Goal: Task Accomplishment & Management: Use online tool/utility

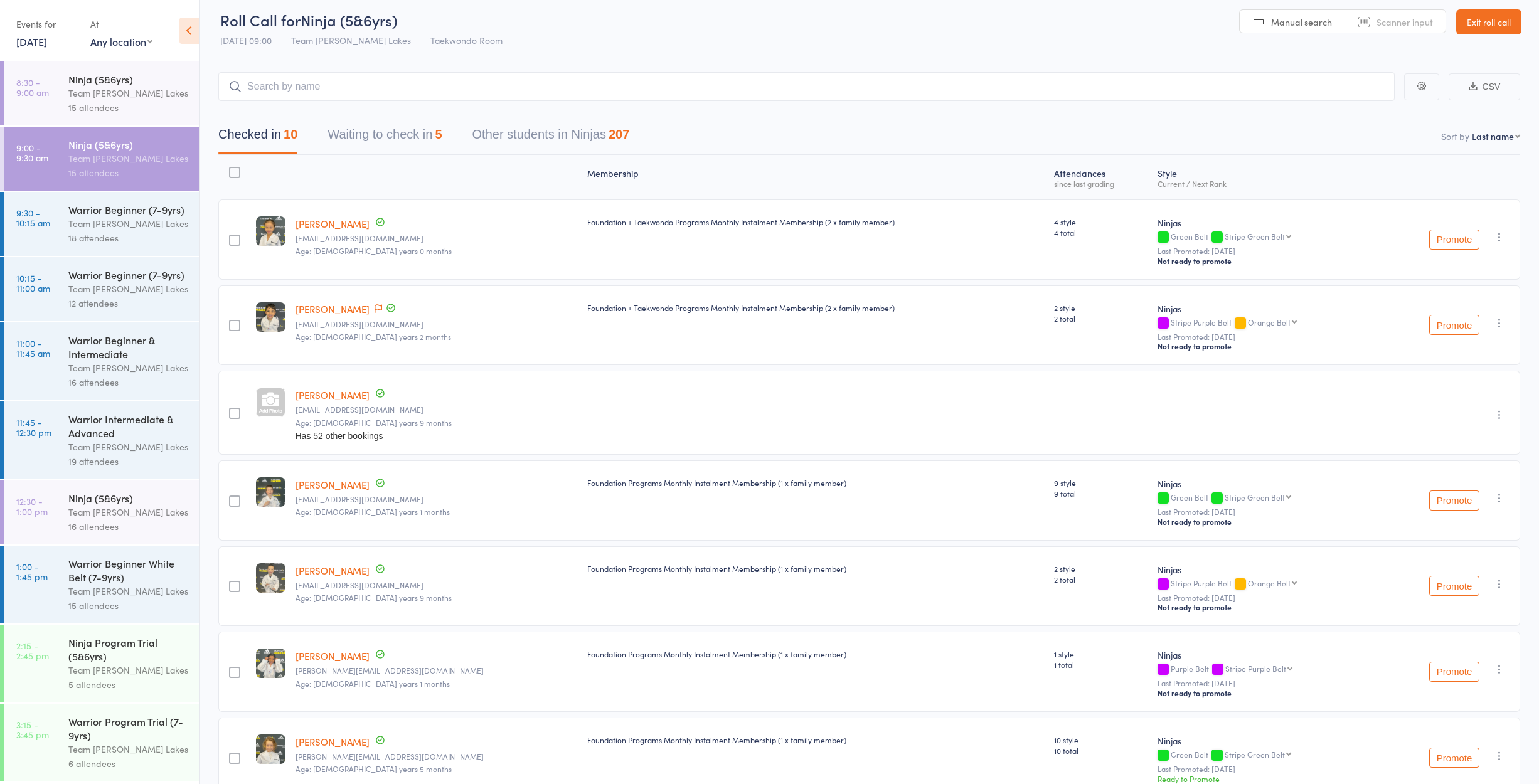
click at [71, 244] on div "18 attendees" at bounding box center [128, 237] width 120 height 14
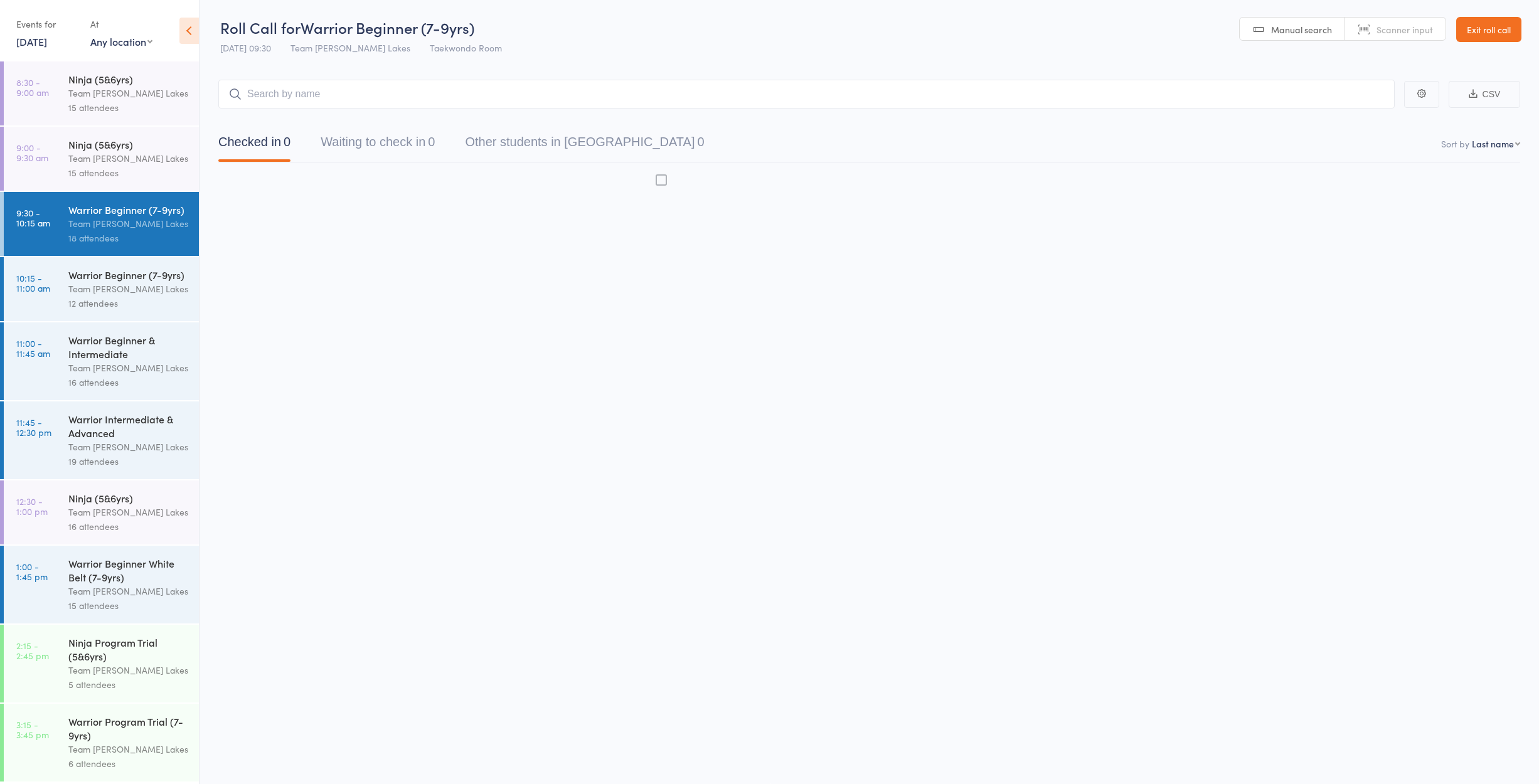
click at [71, 244] on div "18 attendees" at bounding box center [128, 237] width 120 height 14
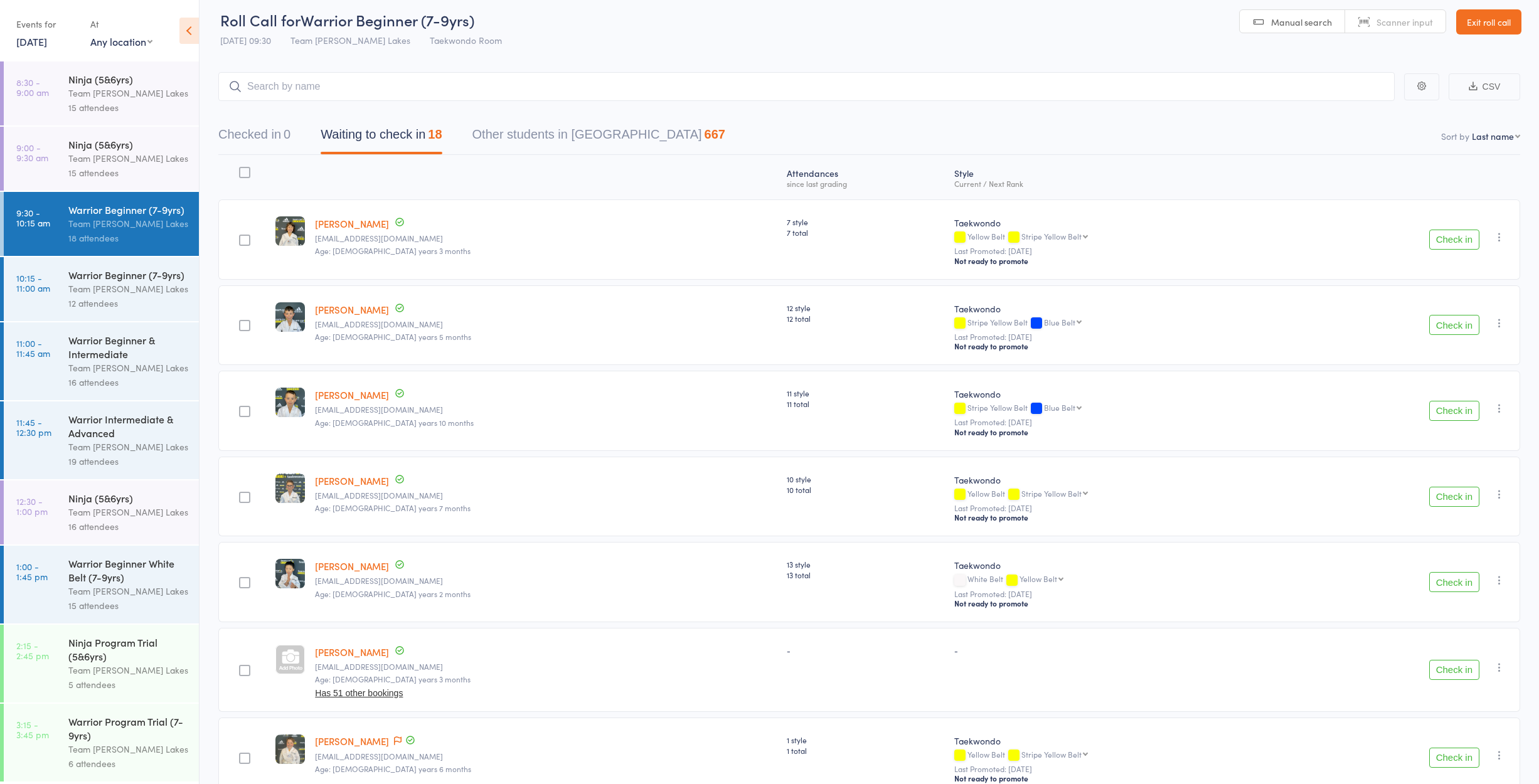
click at [1438, 237] on button "Check in" at bounding box center [1455, 239] width 51 height 20
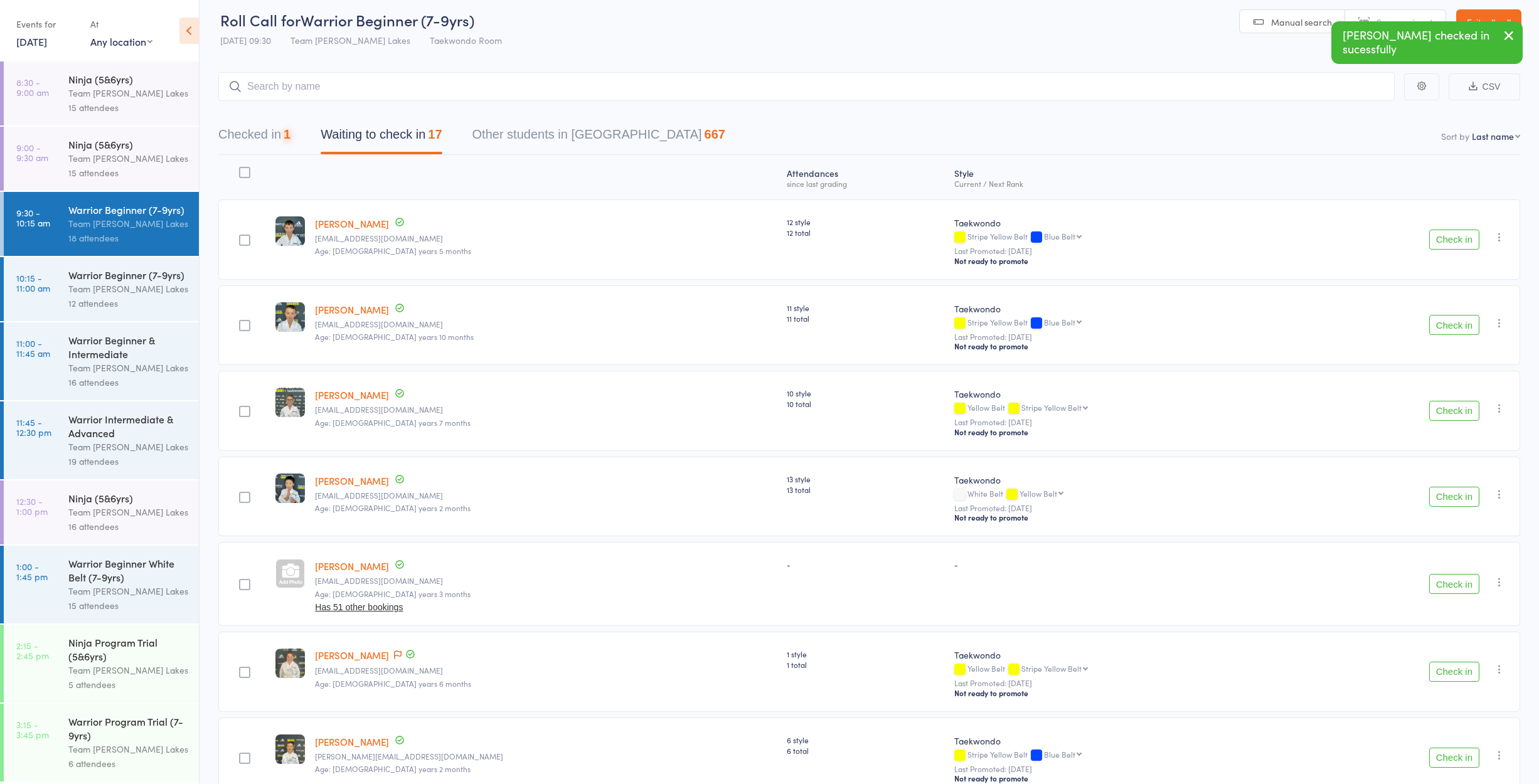
click at [1438, 237] on button "Check in" at bounding box center [1455, 239] width 51 height 20
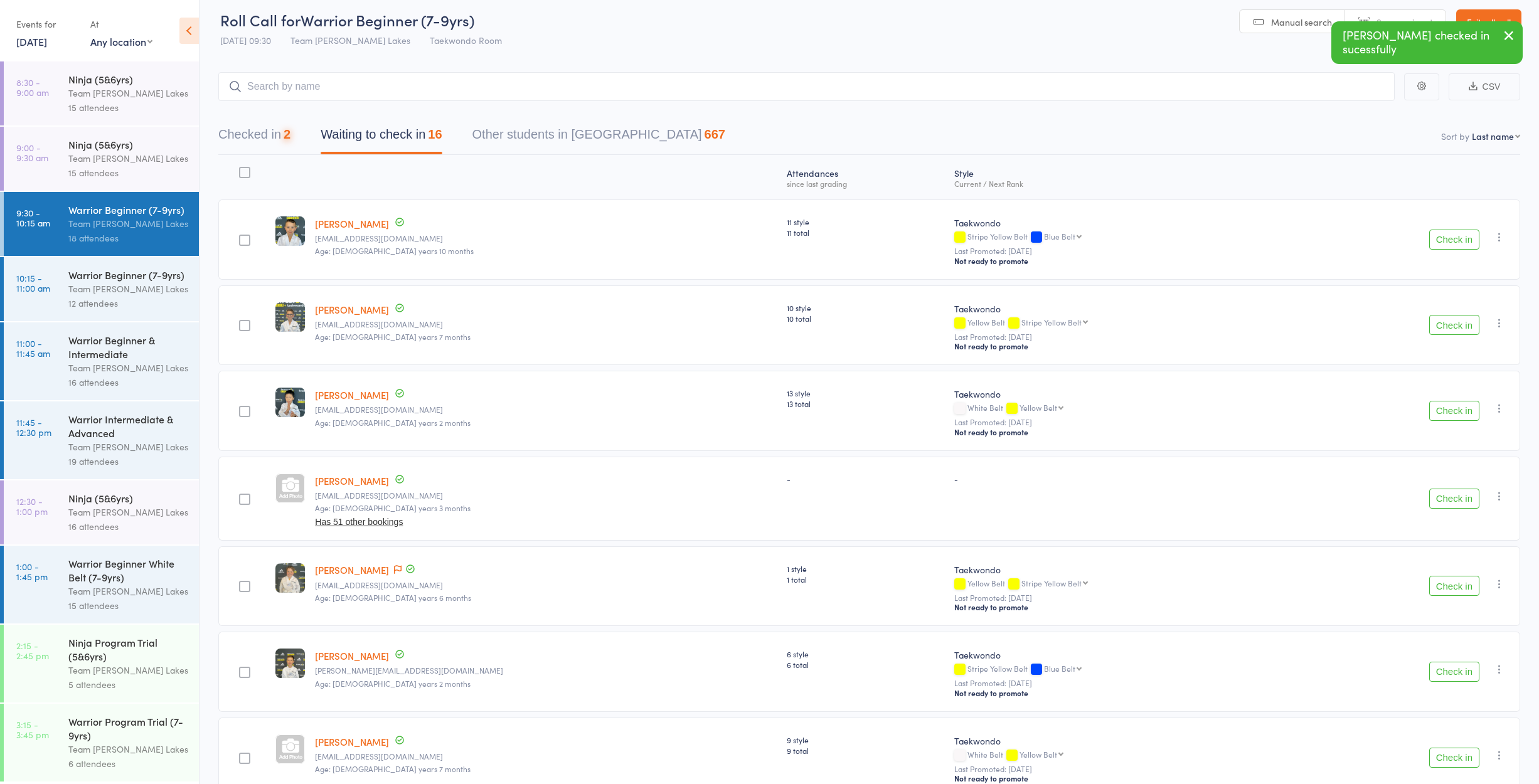
click at [1438, 237] on button "Check in" at bounding box center [1455, 239] width 51 height 20
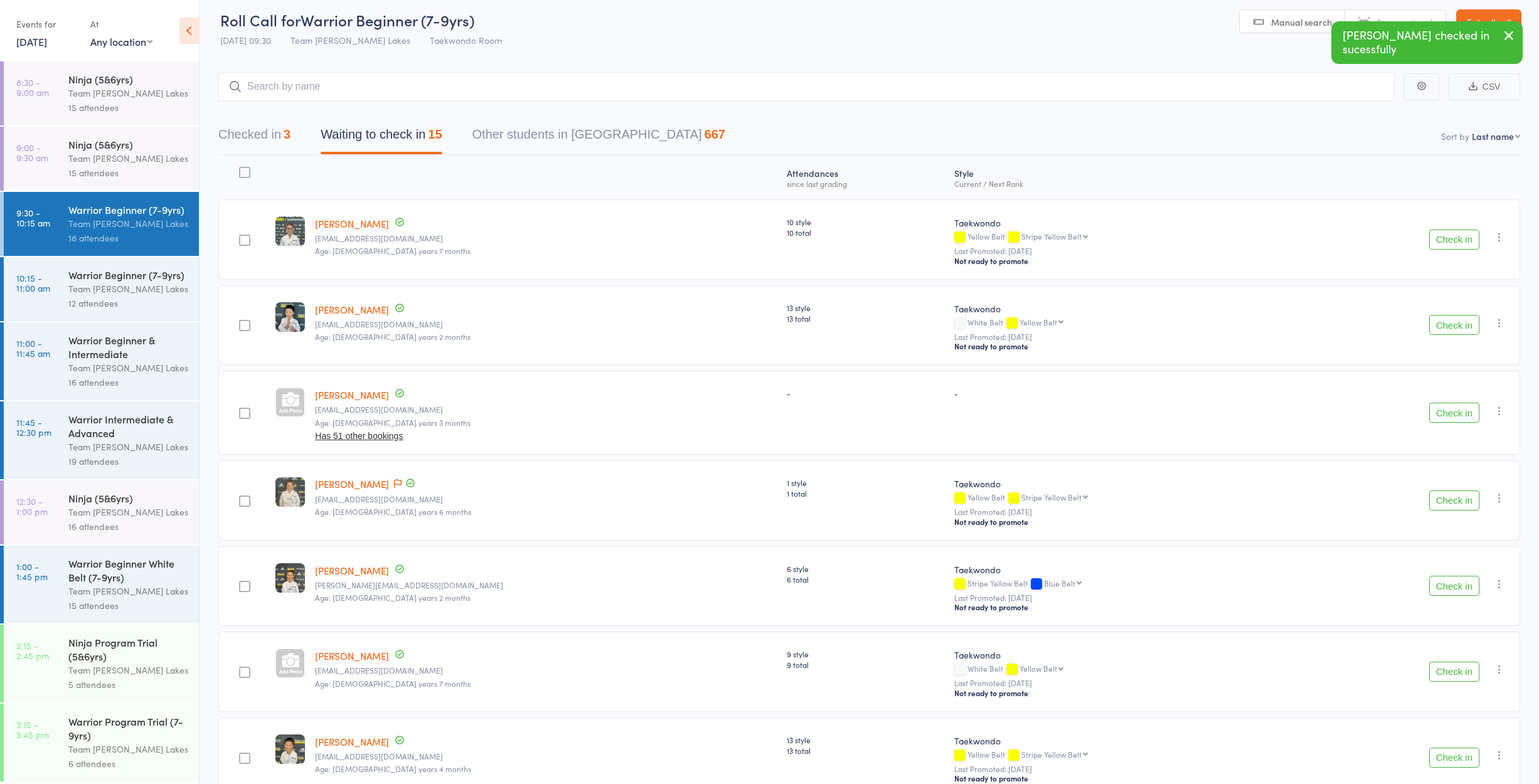
click at [1438, 237] on button "Check in" at bounding box center [1455, 239] width 51 height 20
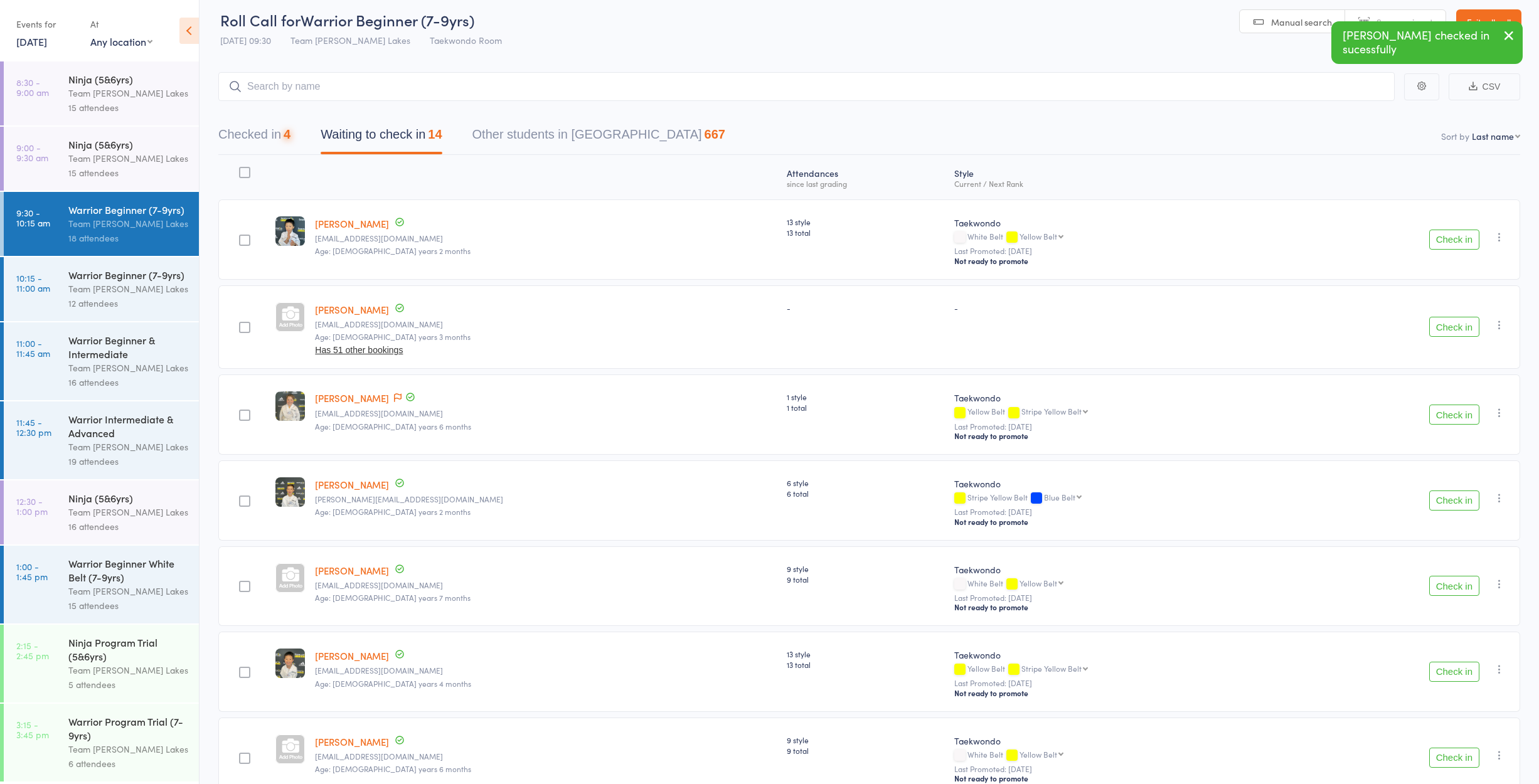
click at [1438, 237] on button "Check in" at bounding box center [1455, 239] width 51 height 20
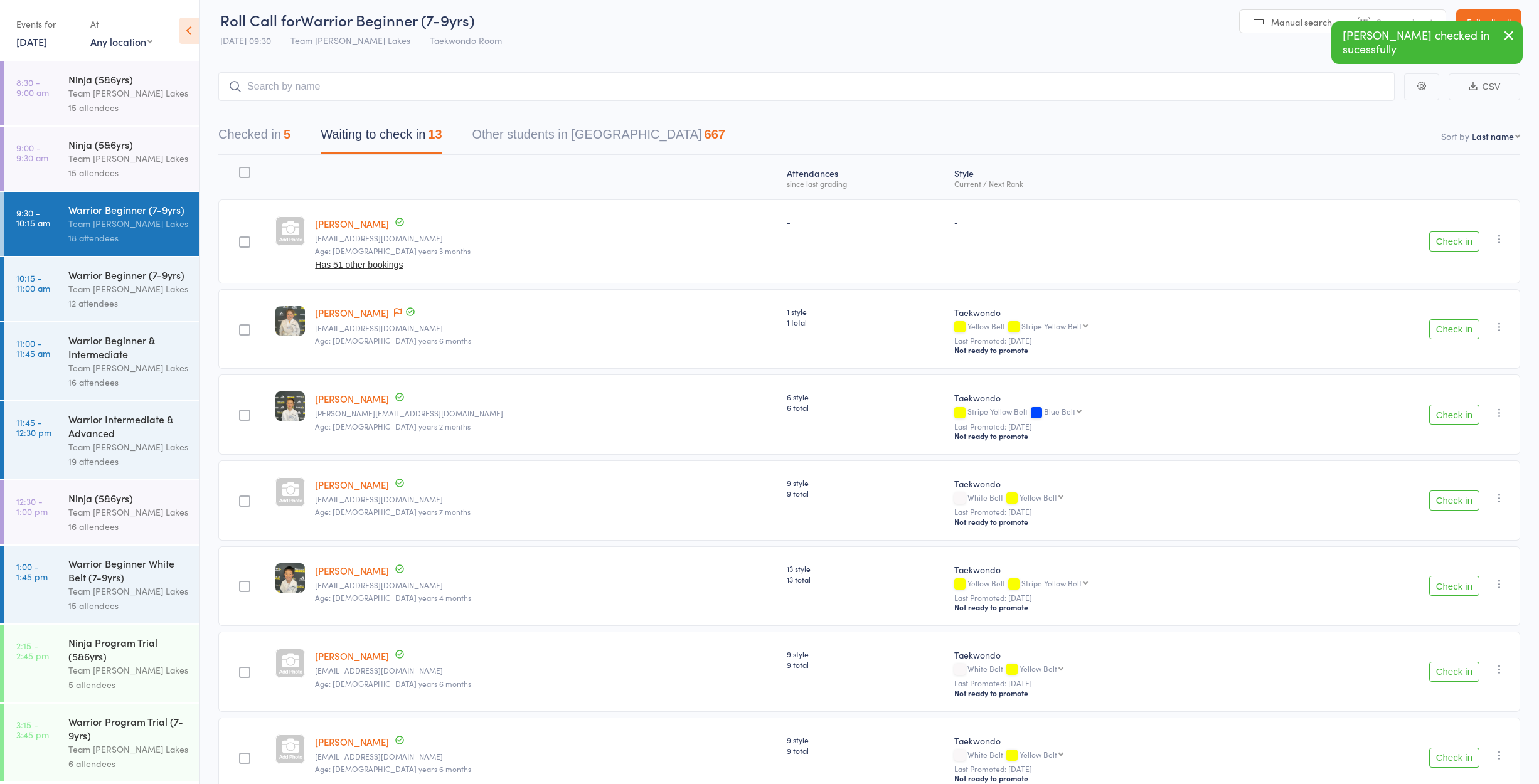
drag, startPoint x: 1438, startPoint y: 237, endPoint x: 1411, endPoint y: 248, distance: 29.2
click at [1411, 248] on div "Check in Check in Send message Add Note Add Task Add Flag Remove [PERSON_NAME] …" at bounding box center [1406, 242] width 229 height 84
click at [114, 154] on div "Team [PERSON_NAME] Lakes" at bounding box center [128, 158] width 120 height 14
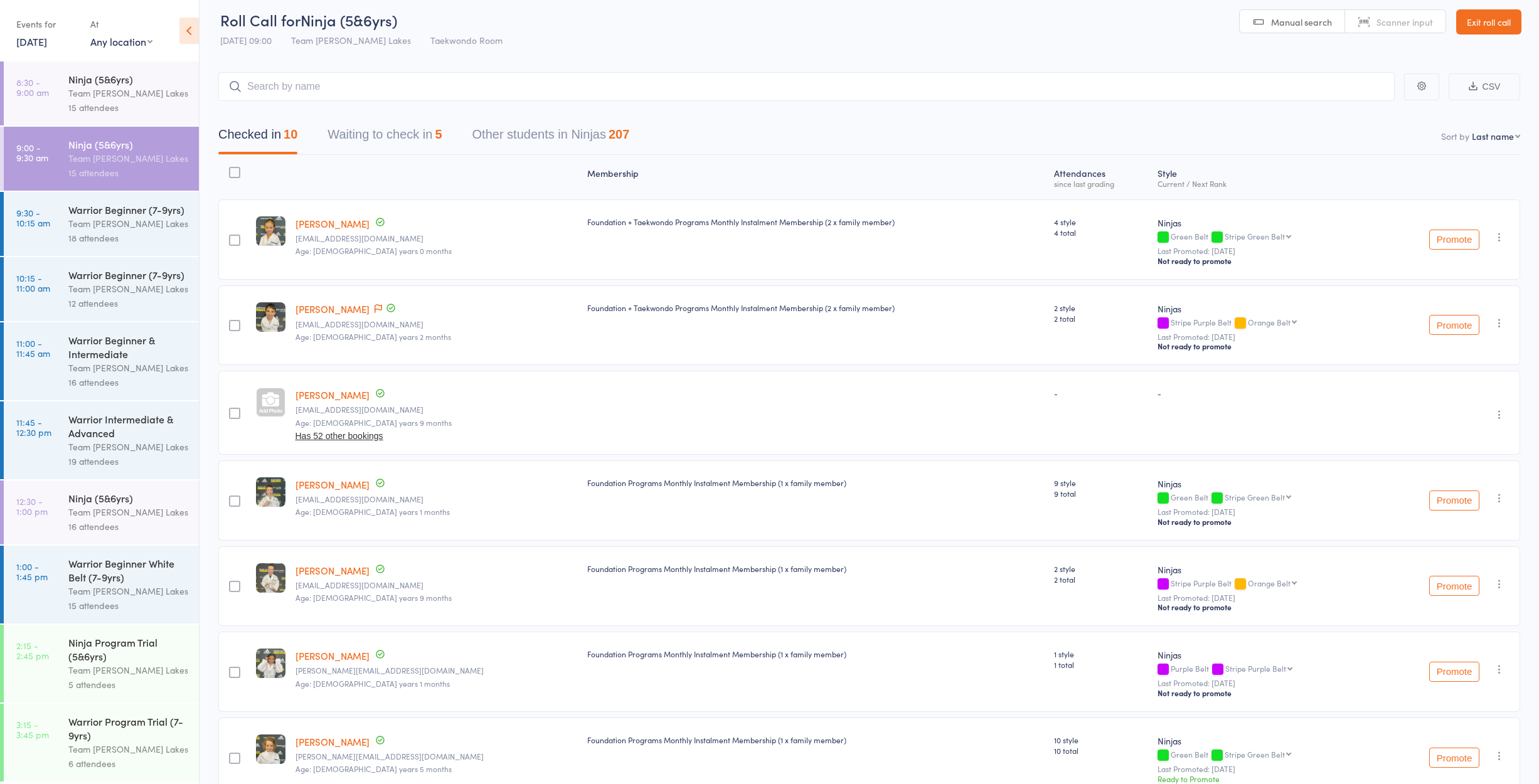
click at [415, 147] on button "Waiting to check in 5" at bounding box center [385, 137] width 114 height 33
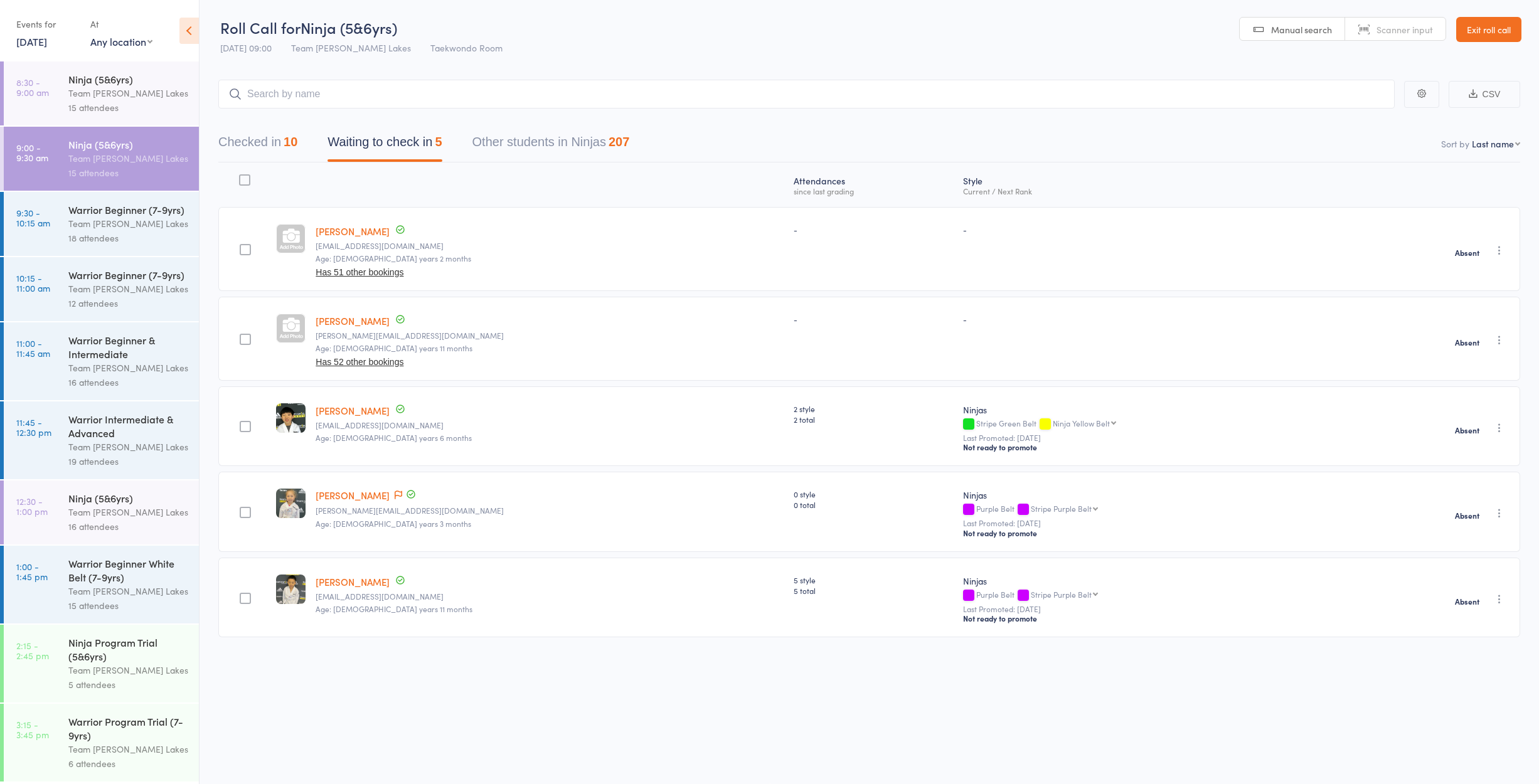
click at [1492, 246] on div "Check in Send message Add Note Add Task Add Flag Remove" at bounding box center [1500, 250] width 15 height 15
click at [1498, 244] on icon "button" at bounding box center [1499, 249] width 12 height 12
click at [1472, 270] on li "Check in" at bounding box center [1455, 275] width 103 height 16
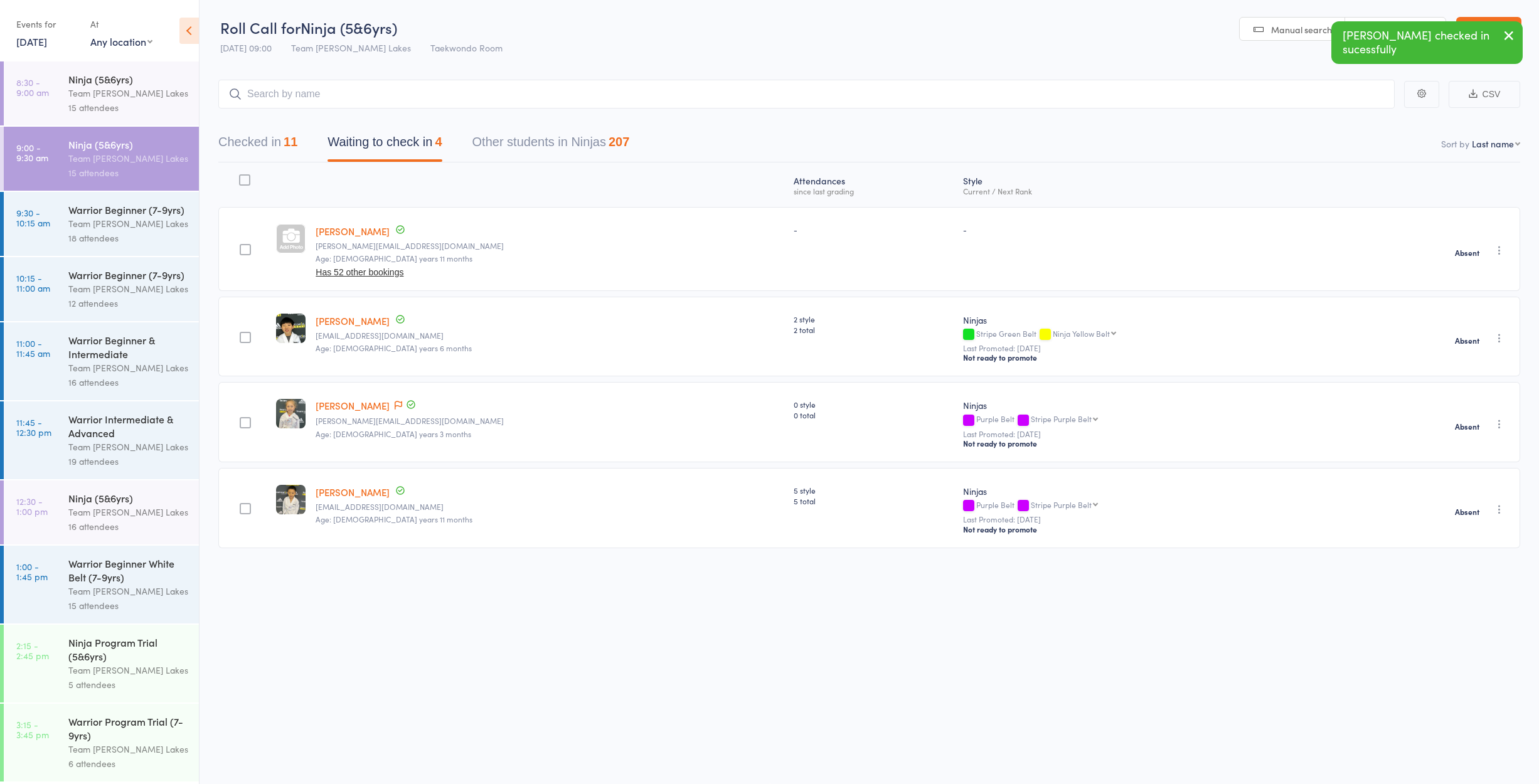
click at [73, 209] on div "Warrior Beginner (7-9yrs)" at bounding box center [128, 209] width 120 height 14
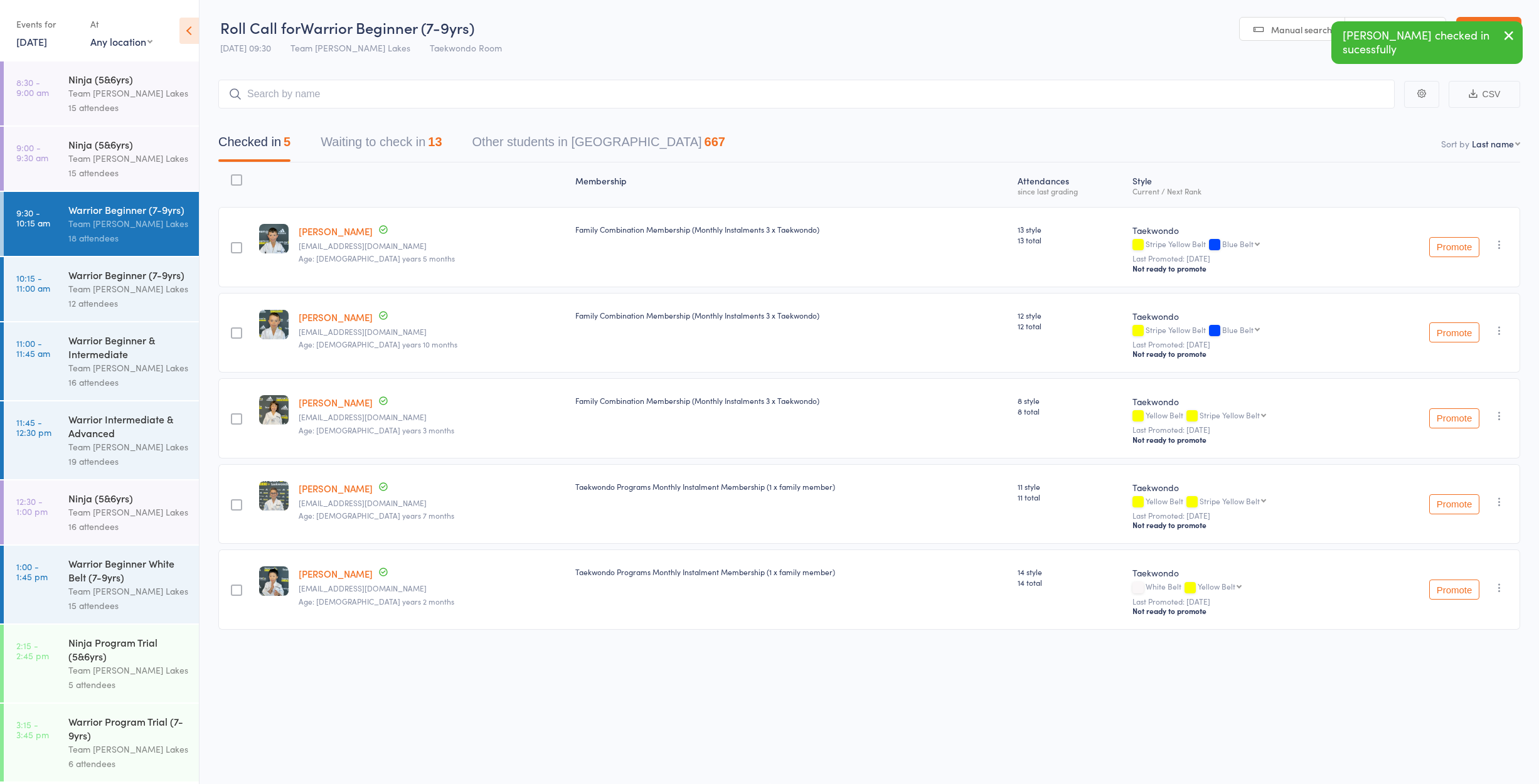
drag, startPoint x: 434, startPoint y: 138, endPoint x: 607, endPoint y: 148, distance: 173.3
click at [434, 138] on div "13" at bounding box center [434, 142] width 14 height 14
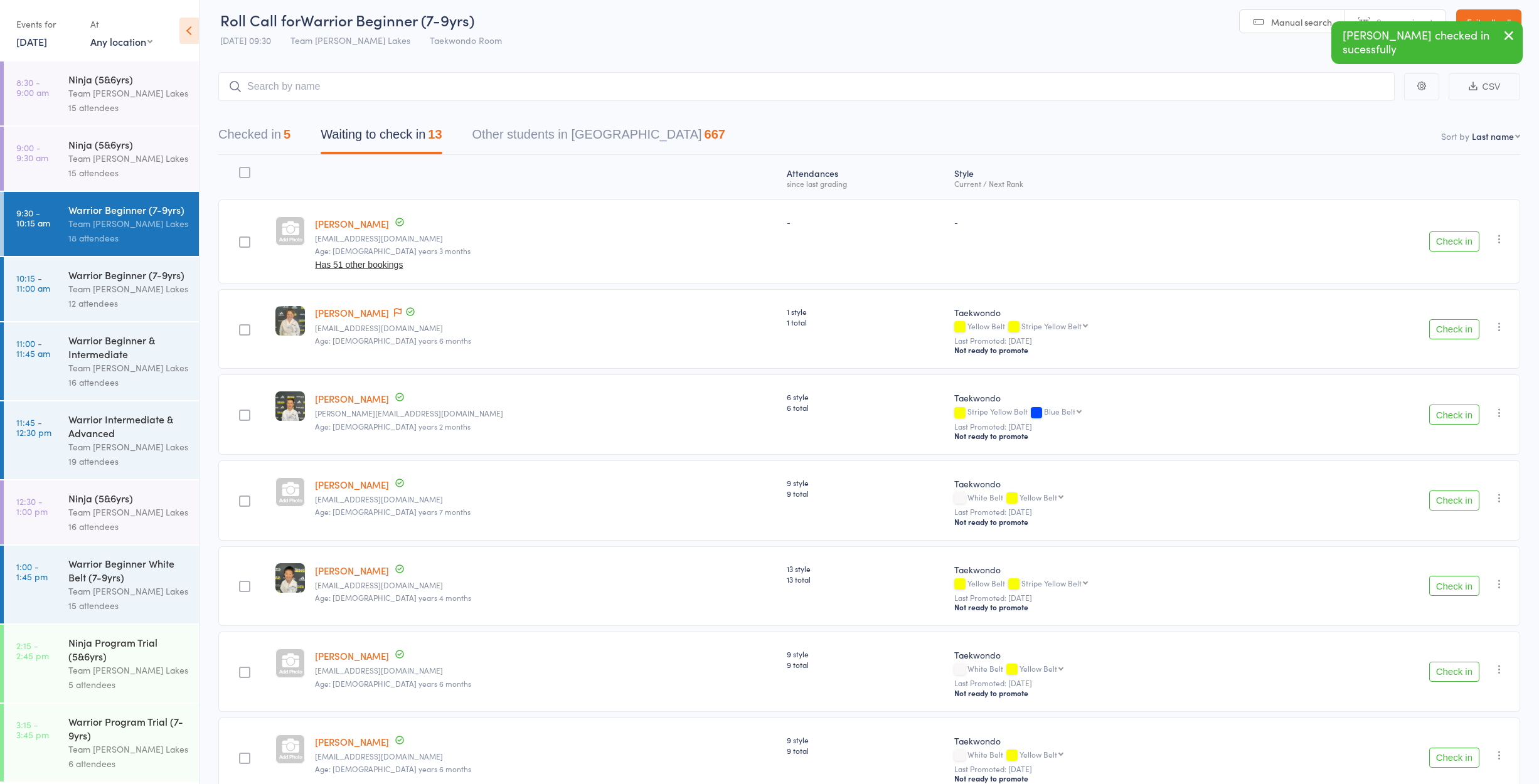
click at [1436, 248] on button "Check in" at bounding box center [1455, 241] width 51 height 20
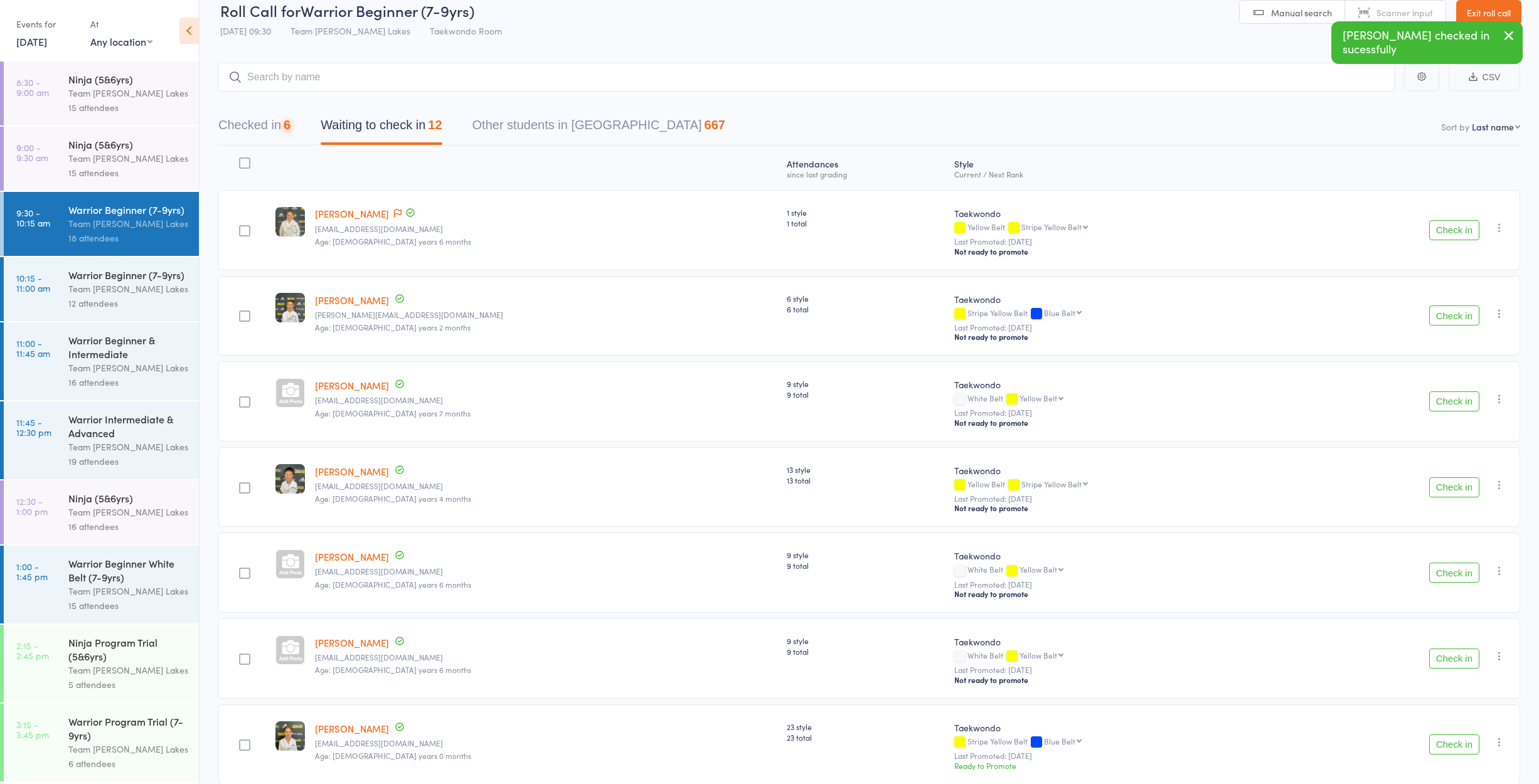
click at [1437, 248] on div "Check in Check in Promote Send message Add Note Add Task Add Flag Remove Mark a…" at bounding box center [1406, 231] width 229 height 81
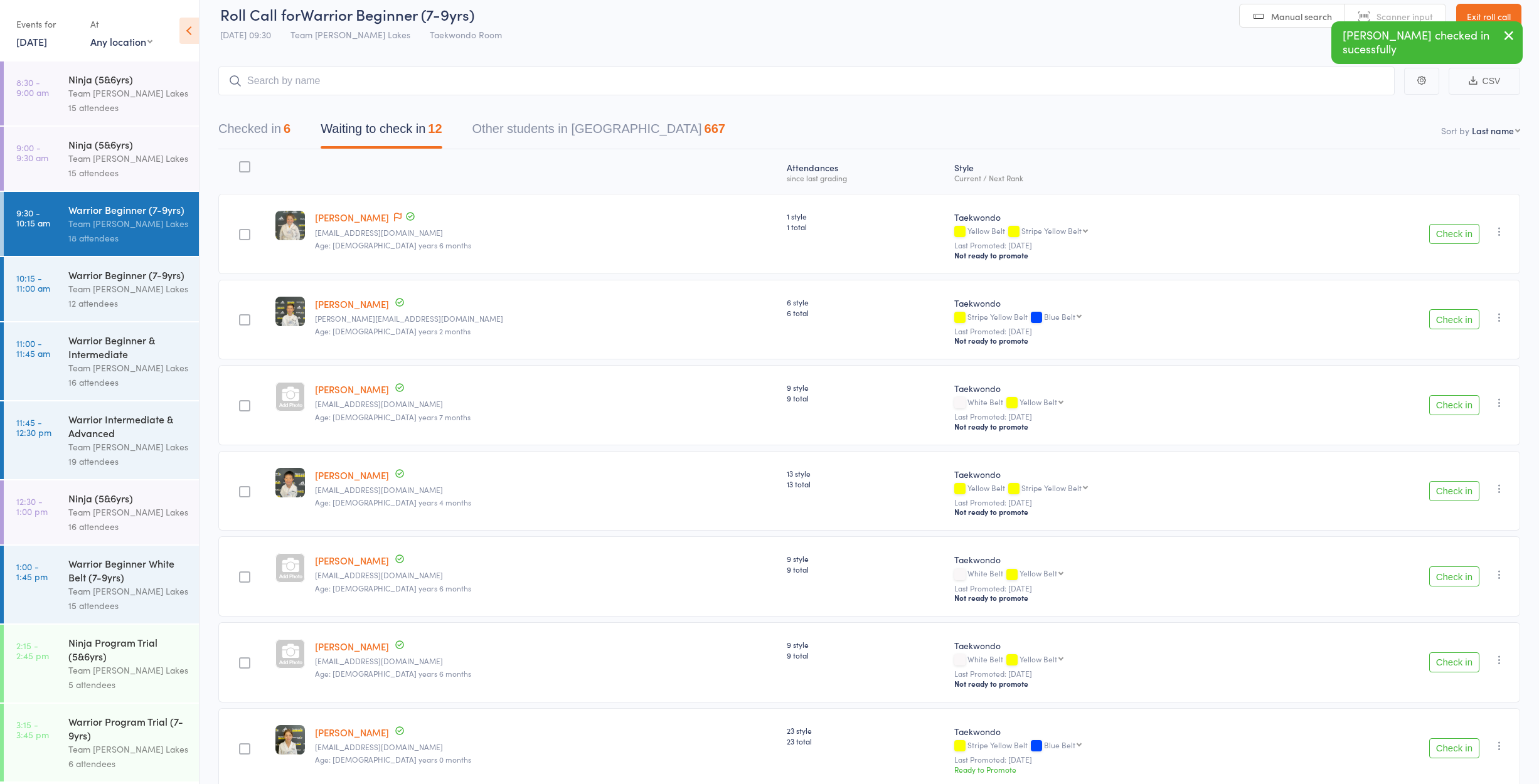
click at [1444, 238] on button "Check in" at bounding box center [1455, 234] width 51 height 20
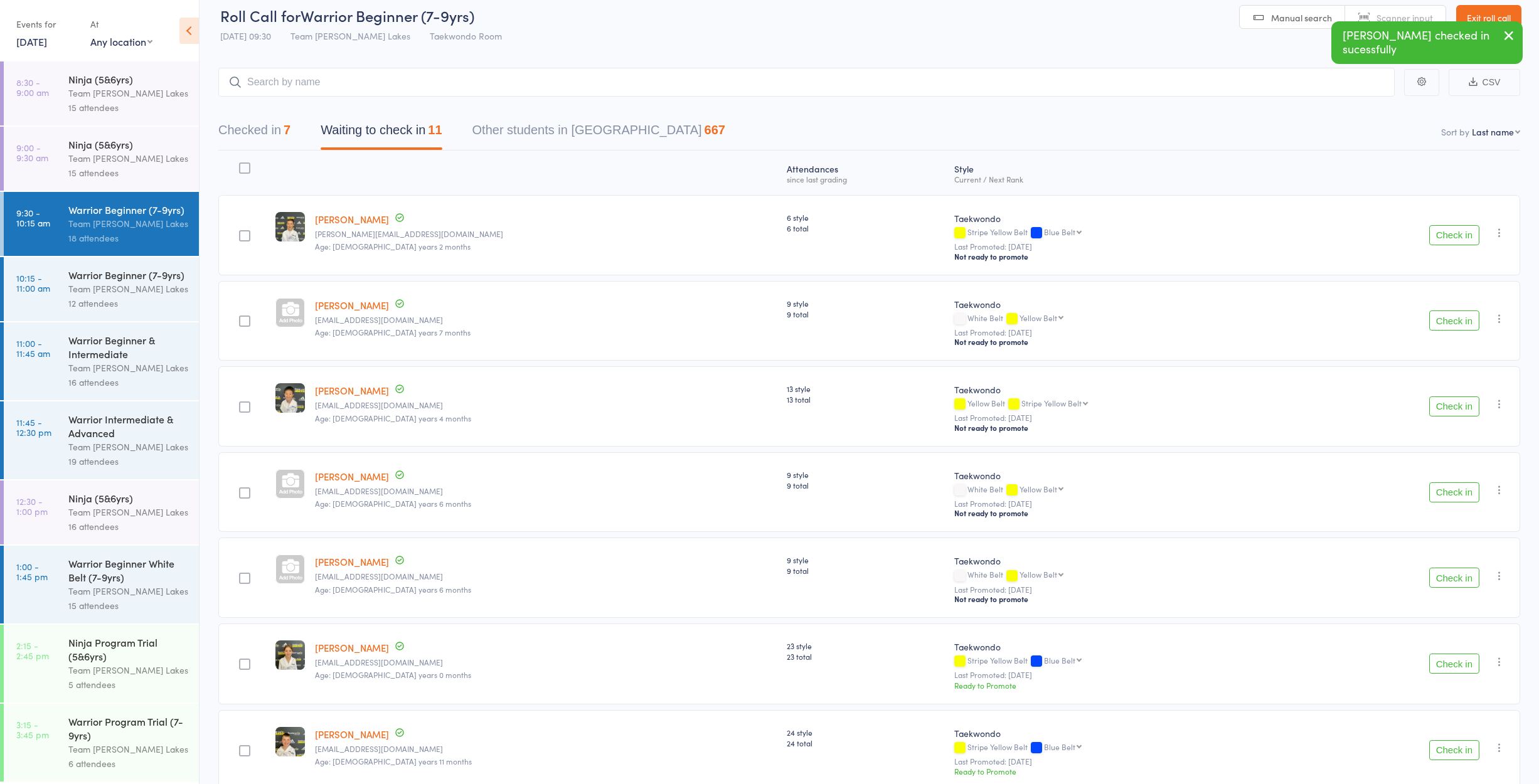
click at [1445, 237] on button "Check in" at bounding box center [1455, 234] width 51 height 20
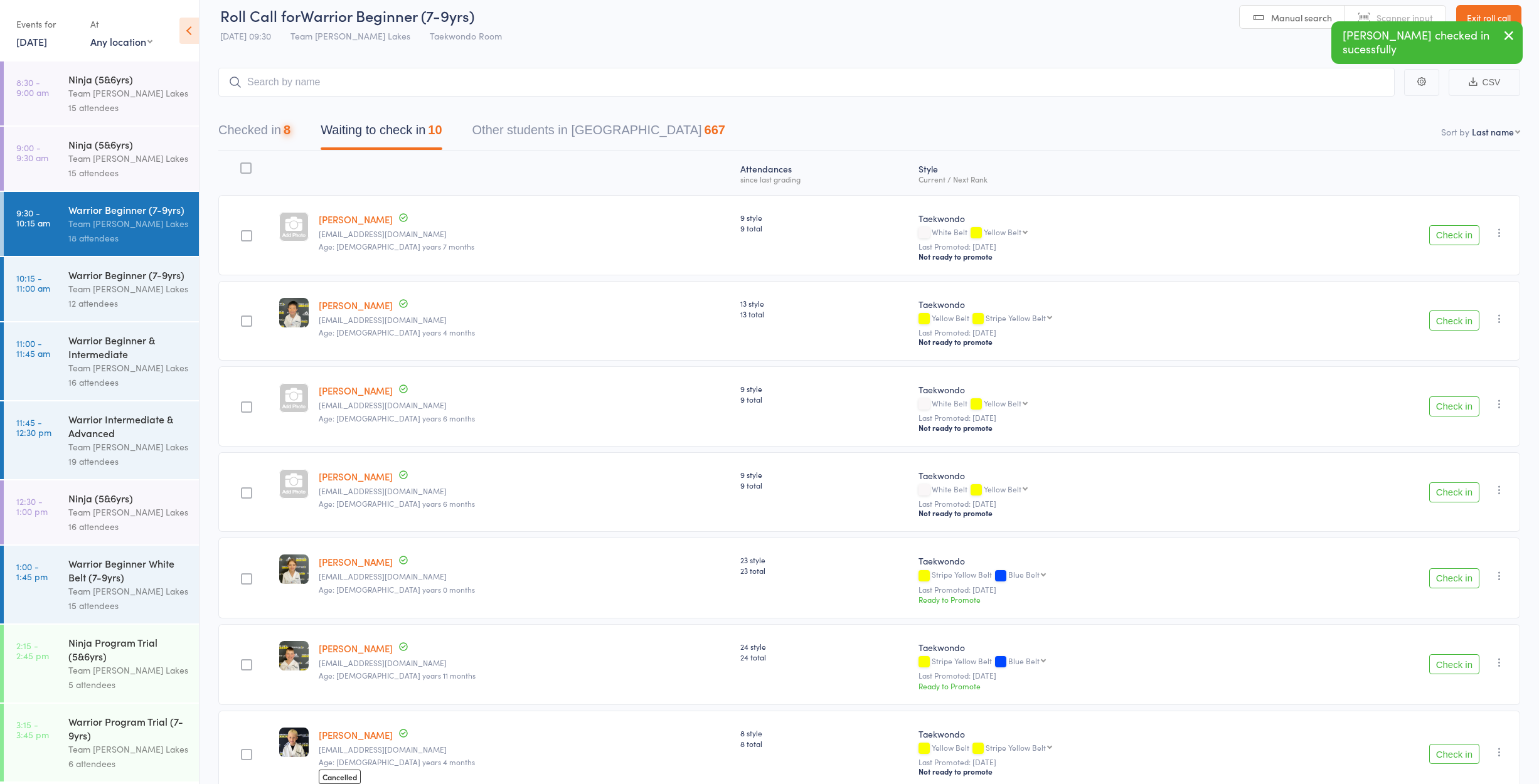
click at [1445, 237] on button "Check in" at bounding box center [1455, 234] width 51 height 20
click at [1445, 310] on button "Check in" at bounding box center [1455, 320] width 51 height 20
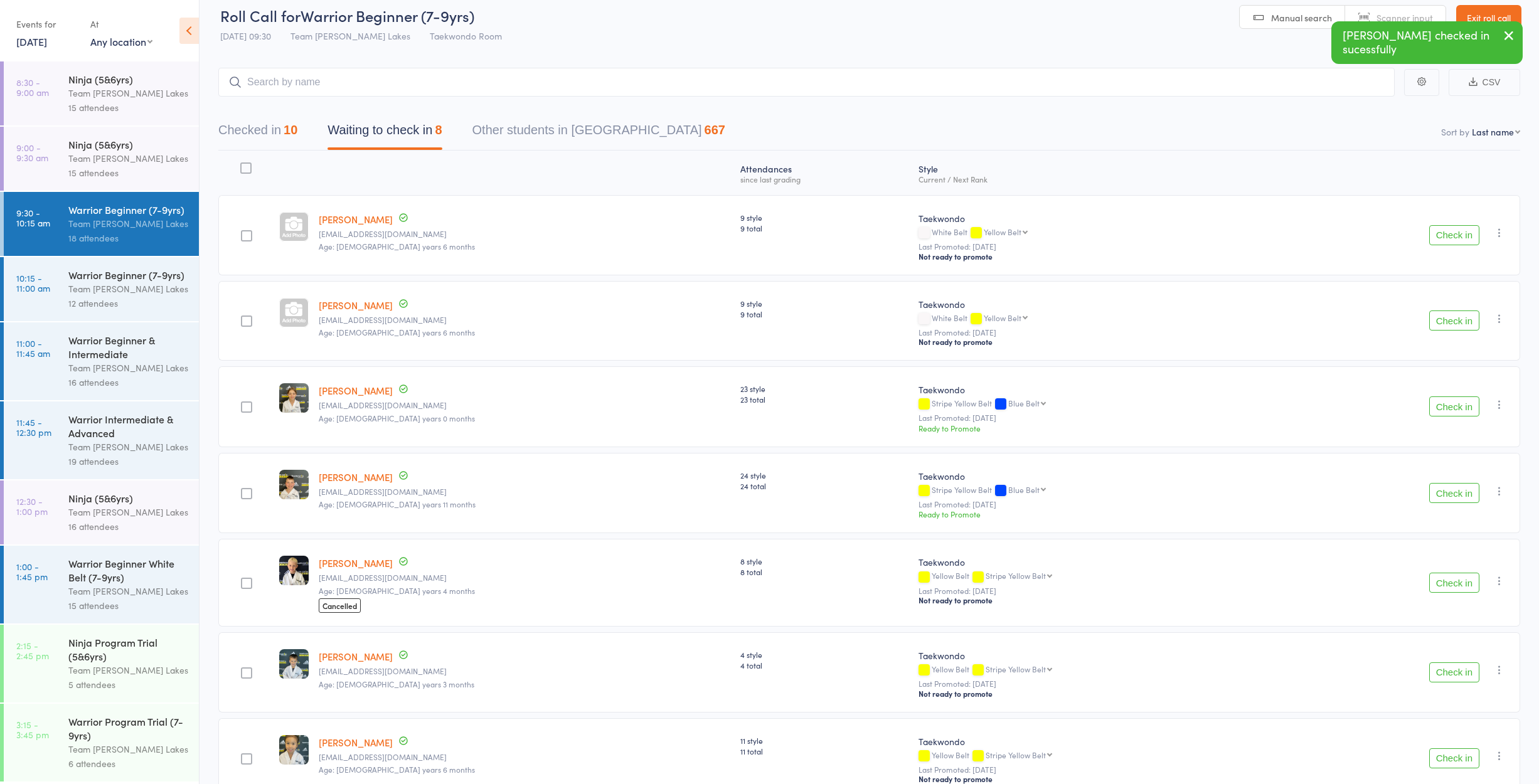
click at [1444, 403] on button "Check in" at bounding box center [1455, 406] width 51 height 20
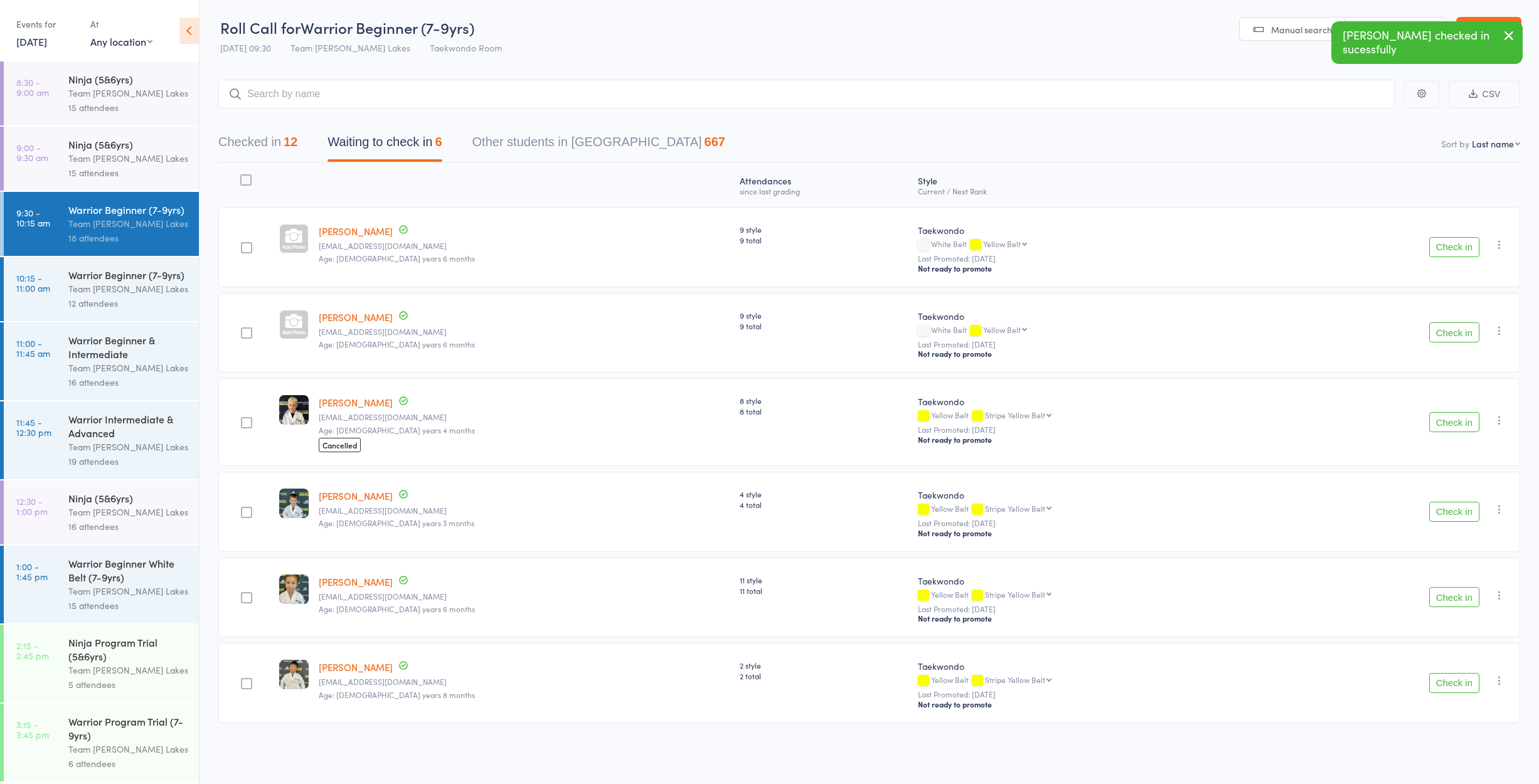
click at [1444, 412] on button "Check in" at bounding box center [1455, 421] width 51 height 20
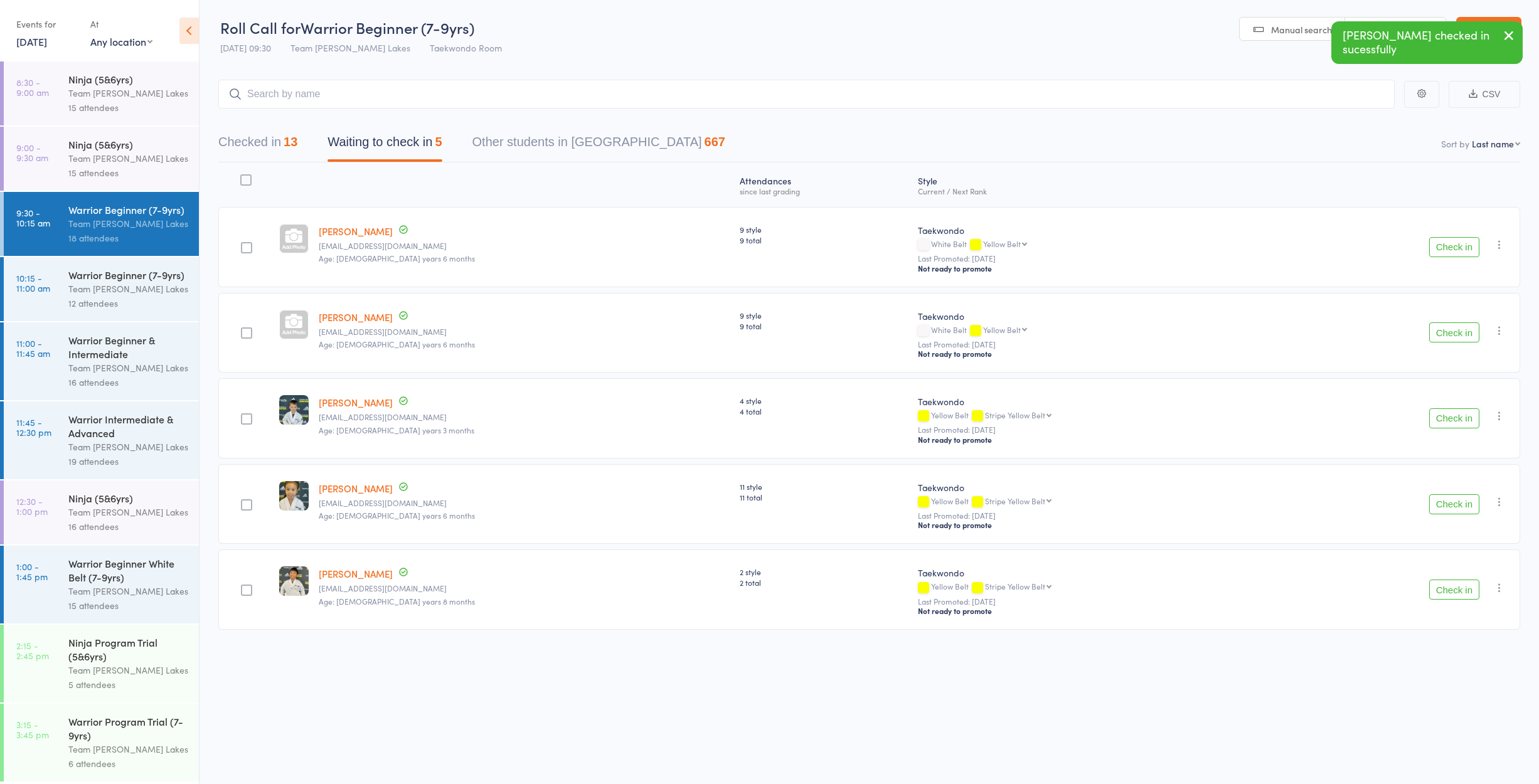
click at [1444, 410] on button "Check in" at bounding box center [1455, 417] width 51 height 20
click at [231, 142] on button "Checked in 14" at bounding box center [258, 144] width 79 height 33
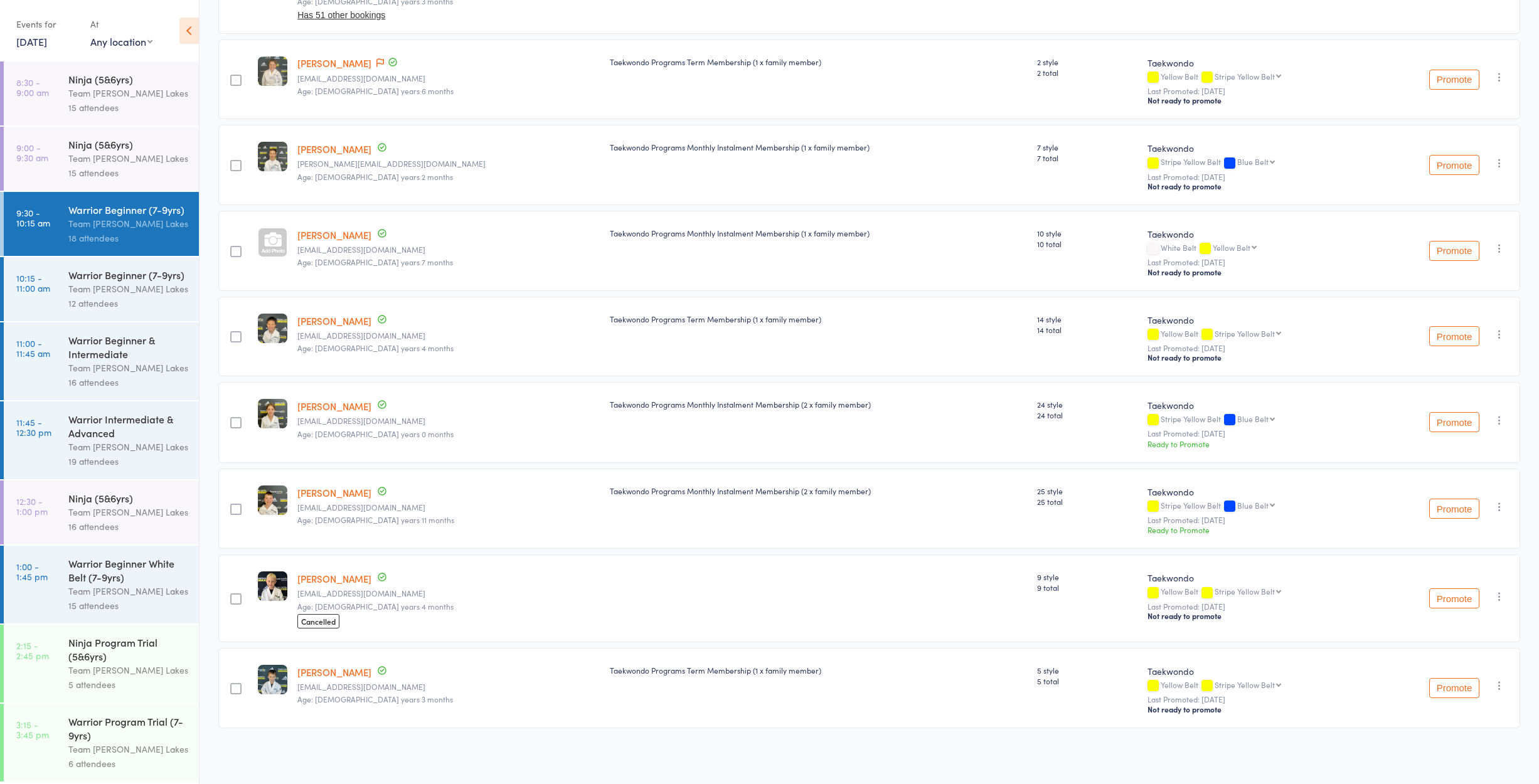
scroll to position [688, 0]
click at [1495, 685] on icon "button" at bounding box center [1499, 685] width 12 height 12
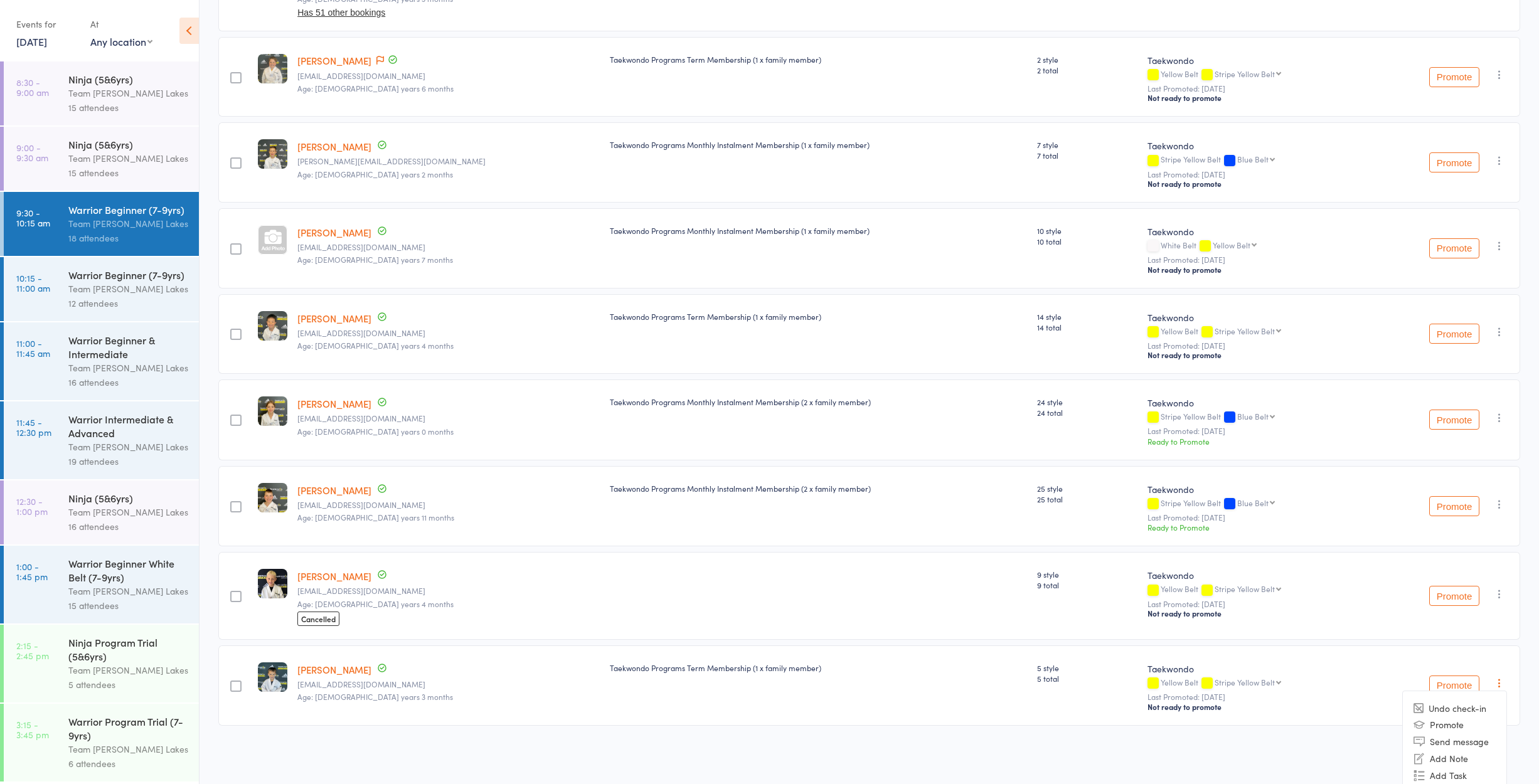
click at [1471, 716] on li "Undo check-in" at bounding box center [1455, 707] width 103 height 16
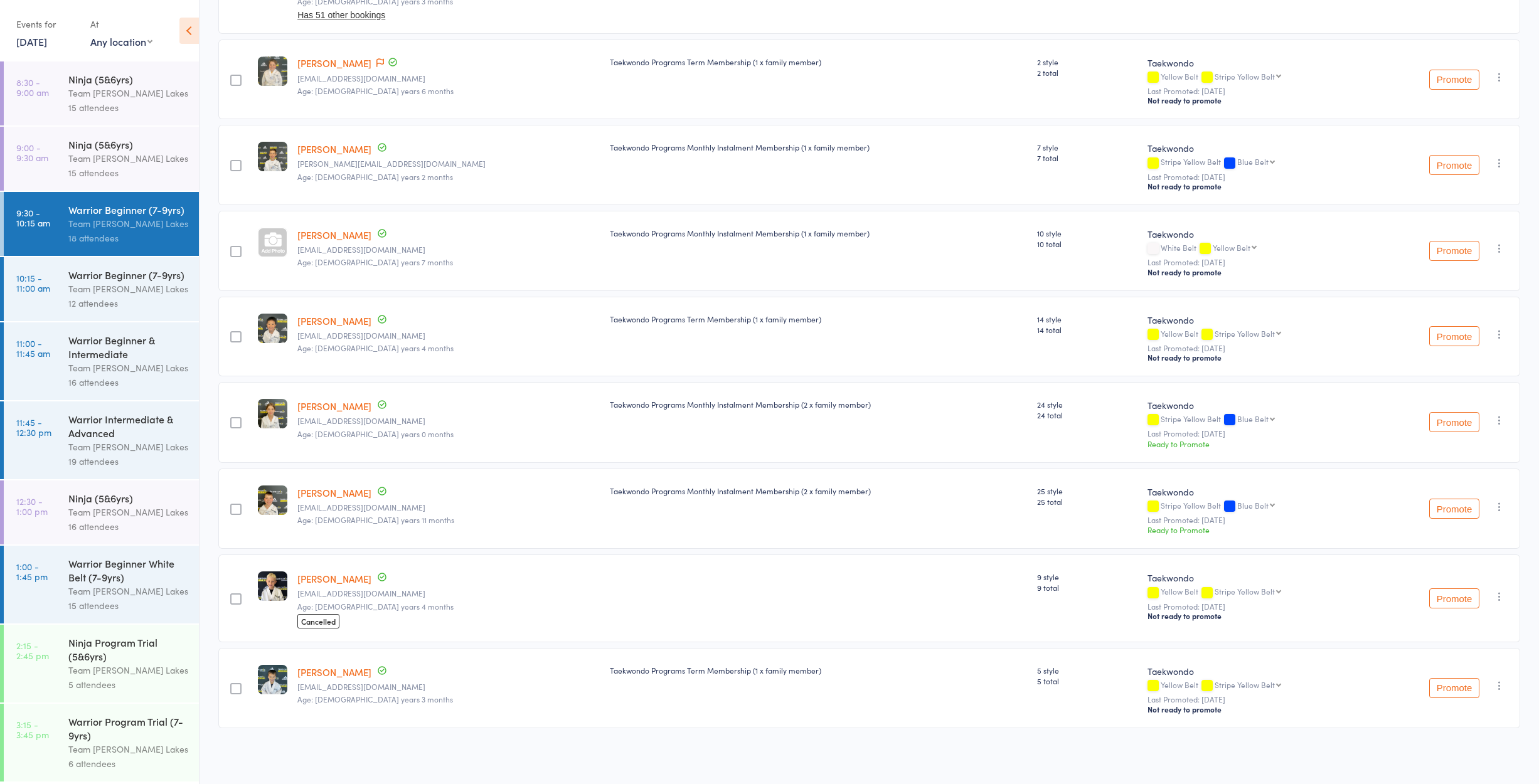
scroll to position [603, 0]
